Goal: Task Accomplishment & Management: Manage account settings

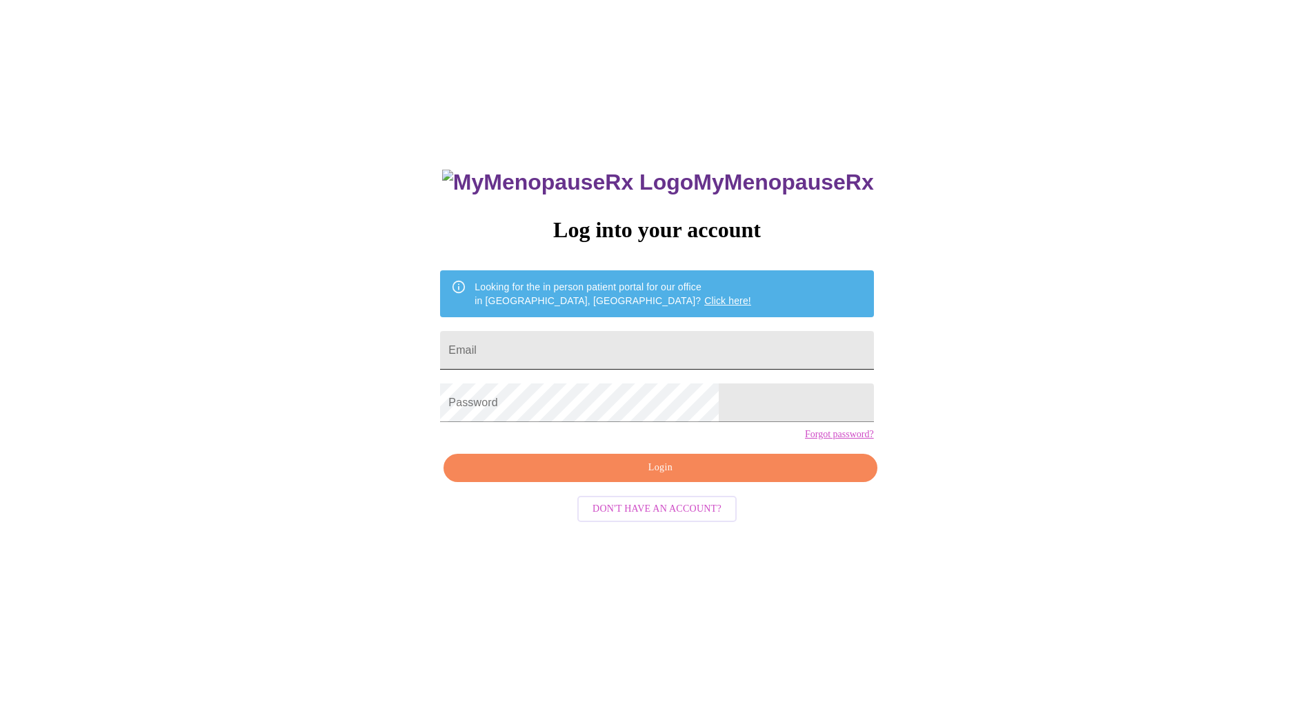
click at [601, 344] on input "Email" at bounding box center [656, 350] width 433 height 39
type input "cncaracci@gmail.com"
click at [664, 477] on span "Login" at bounding box center [661, 468] width 402 height 17
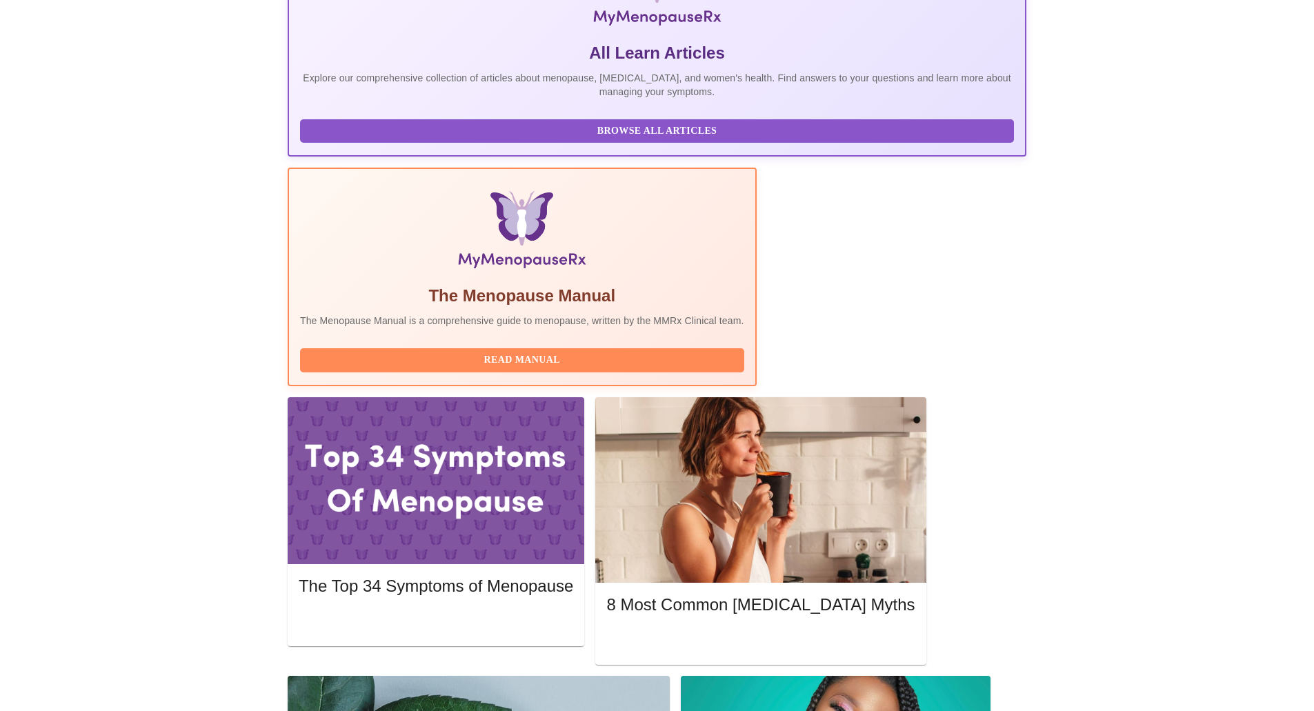
scroll to position [345, 0]
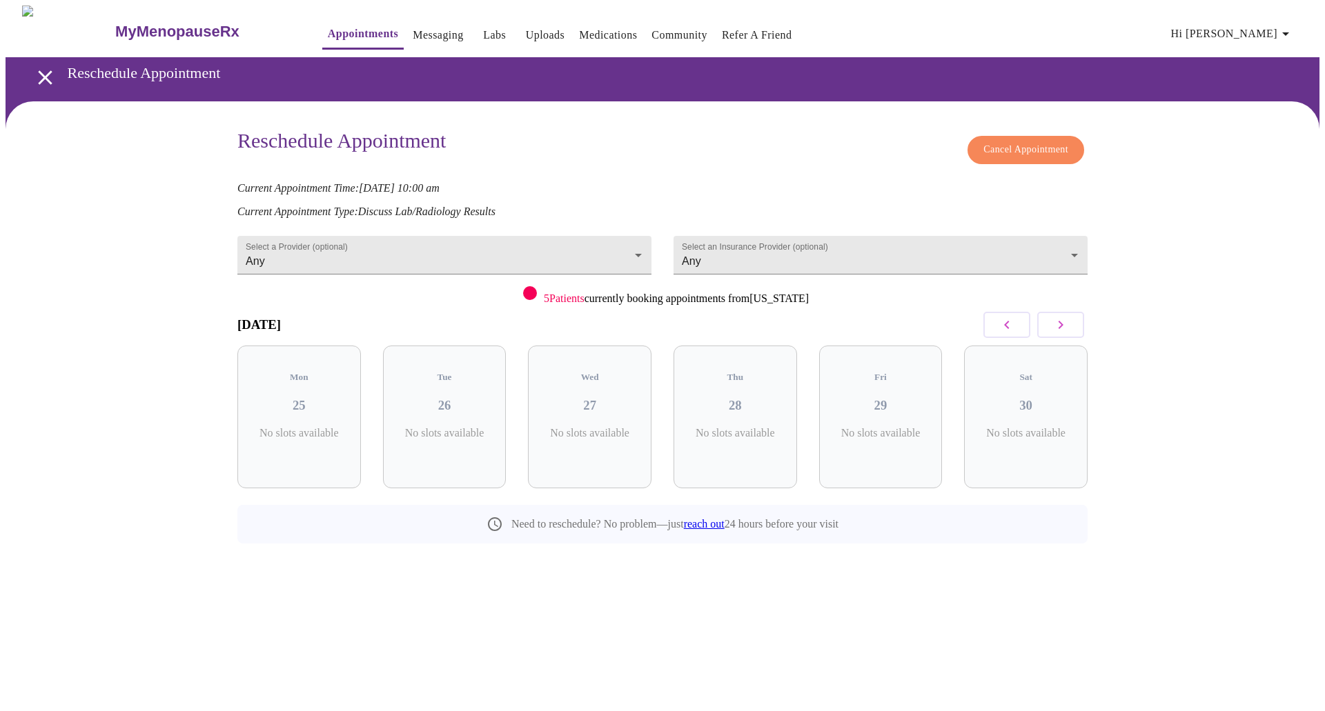
click at [1047, 145] on span "Cancel Appointment" at bounding box center [1025, 149] width 85 height 17
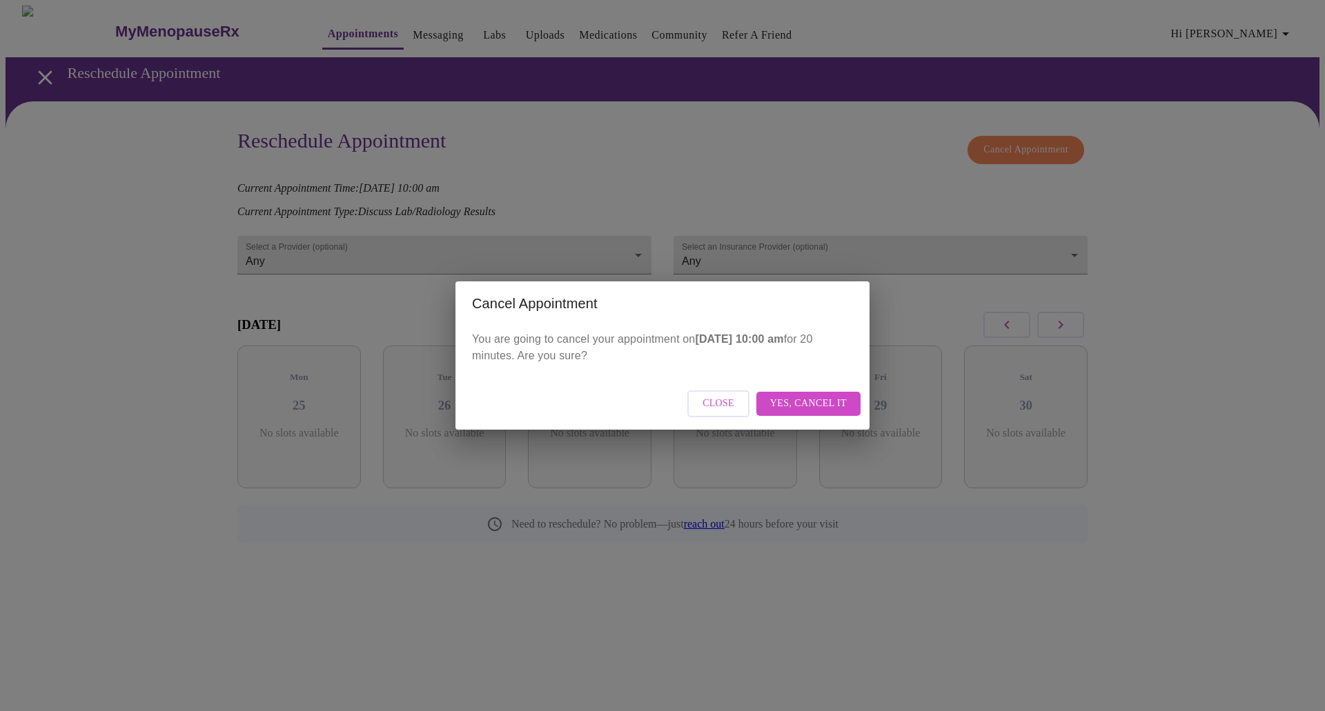
click at [800, 402] on span "Yes, cancel it" at bounding box center [808, 403] width 77 height 17
